Goal: Use online tool/utility

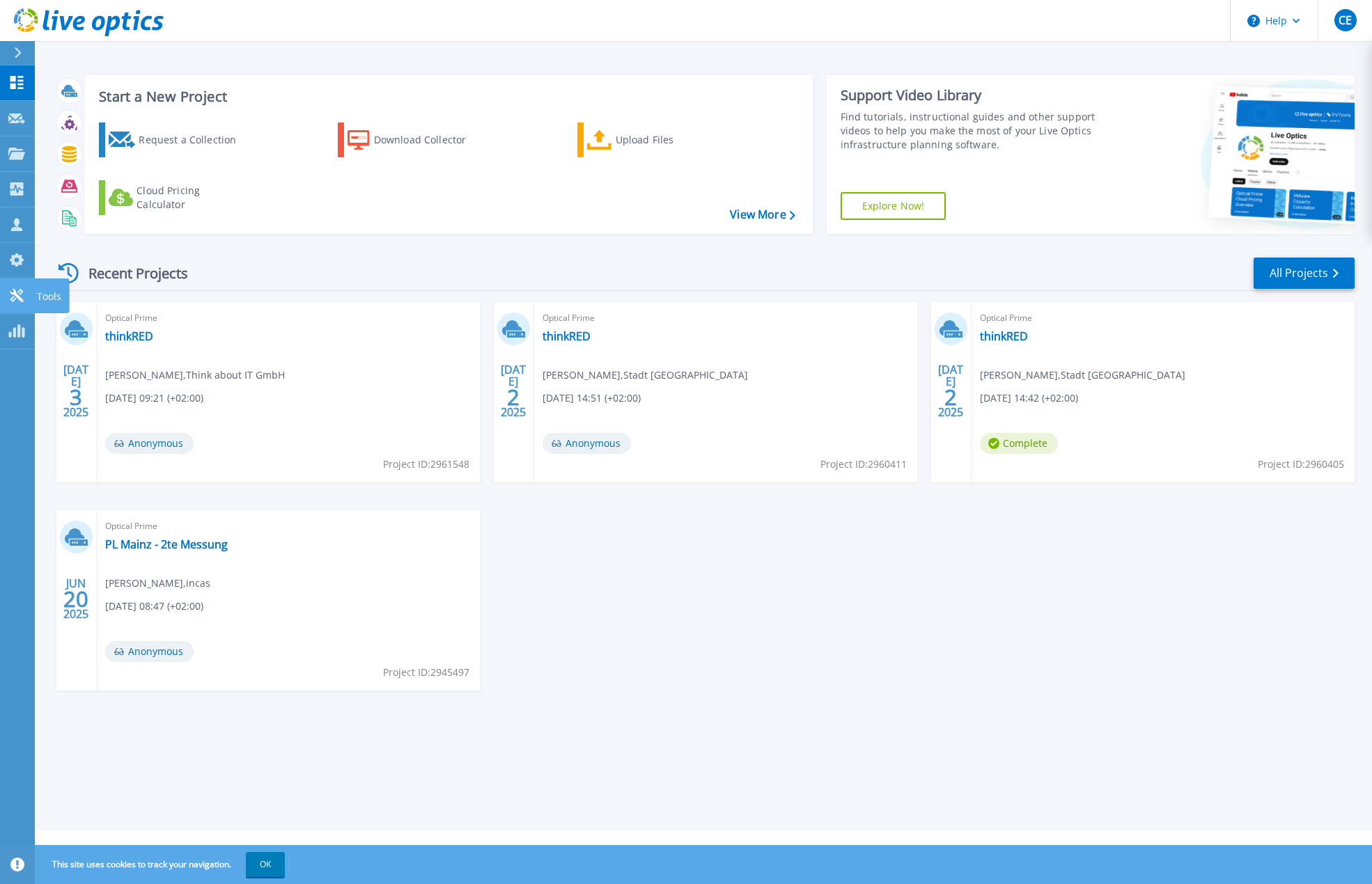
click at [10, 291] on icon at bounding box center [17, 296] width 17 height 13
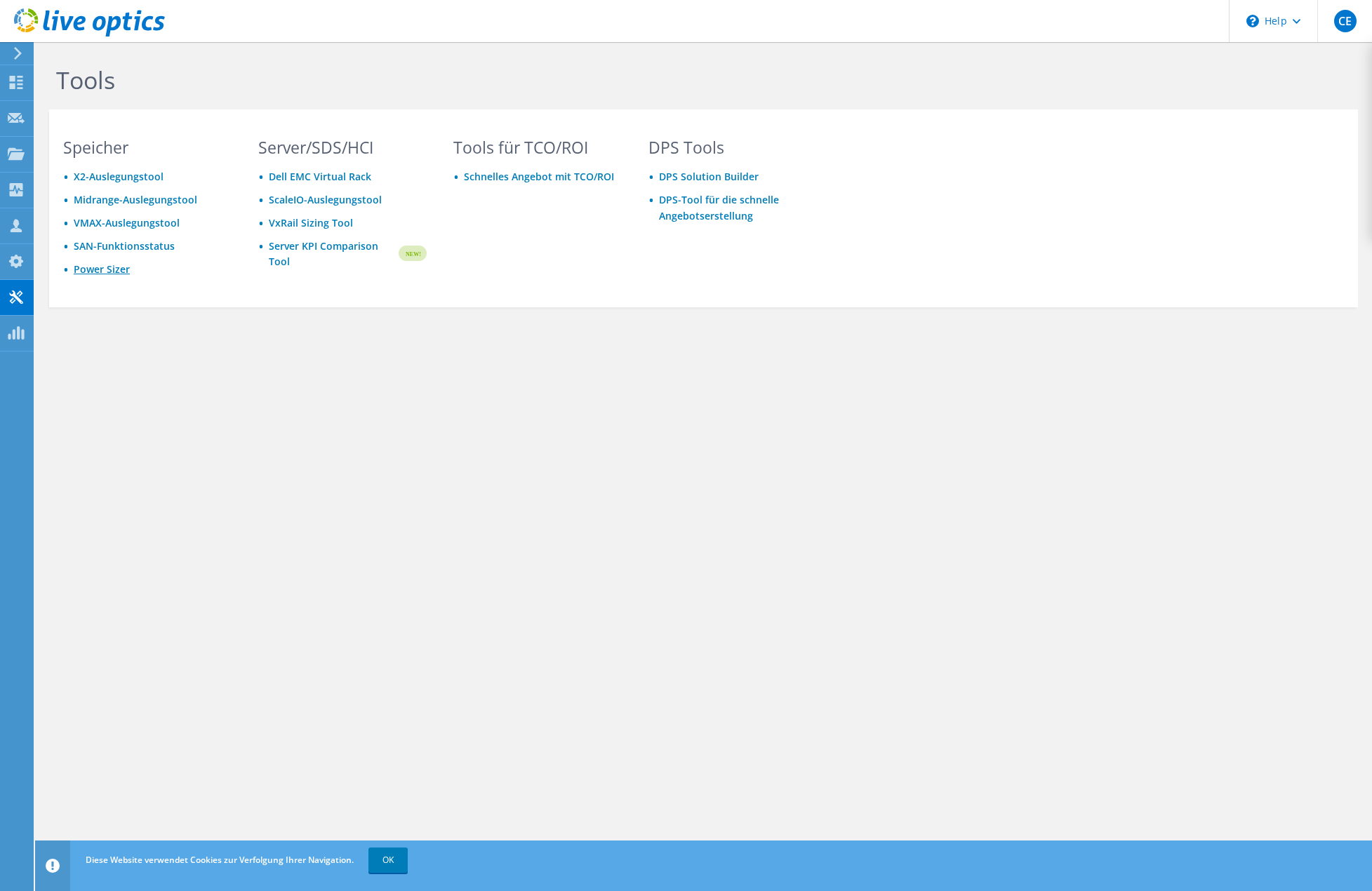
click at [98, 270] on link "Power Sizer" at bounding box center [101, 269] width 56 height 13
click at [102, 265] on link "Power Sizer" at bounding box center [101, 269] width 56 height 13
